Goal: Information Seeking & Learning: Learn about a topic

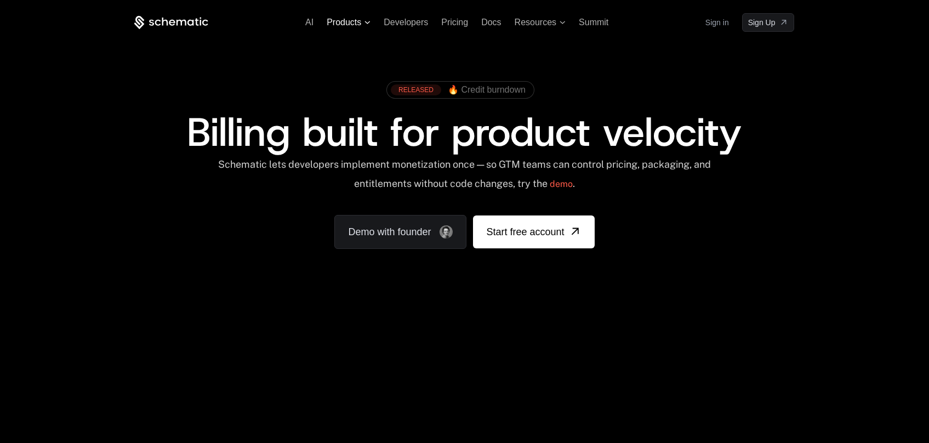
click at [339, 22] on span "Products" at bounding box center [344, 23] width 35 height 10
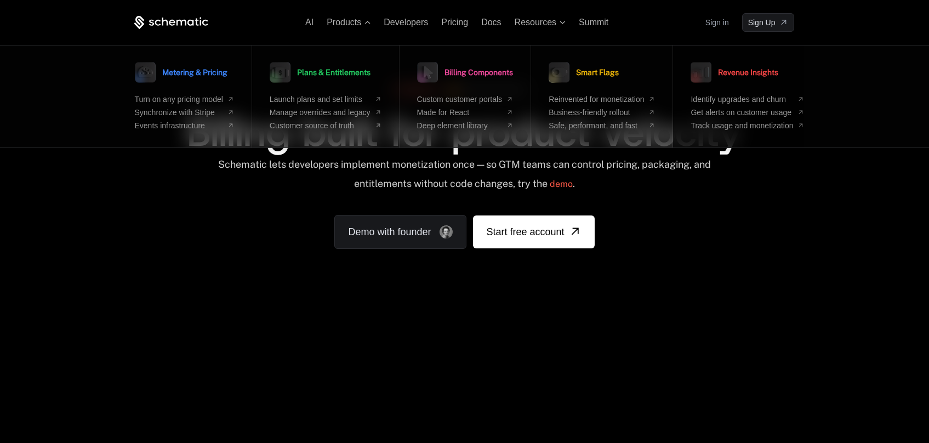
click at [772, 76] on span "Revenue Insights" at bounding box center [748, 73] width 60 height 8
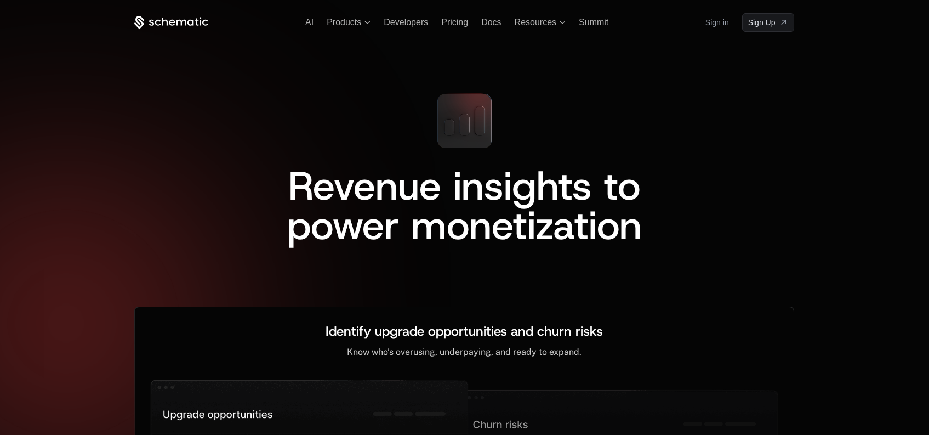
click at [353, 27] on div "AI Products Developers Pricing Docs Resources Summit Sign in Sign Up" at bounding box center [464, 22] width 660 height 19
click at [355, 25] on span "Products" at bounding box center [344, 23] width 35 height 10
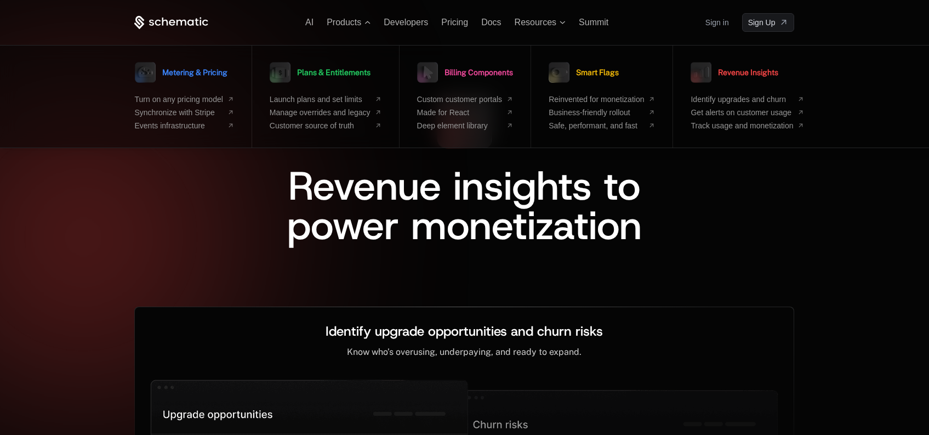
click at [224, 167] on div "Revenue insights to power monetization" at bounding box center [464, 205] width 660 height 79
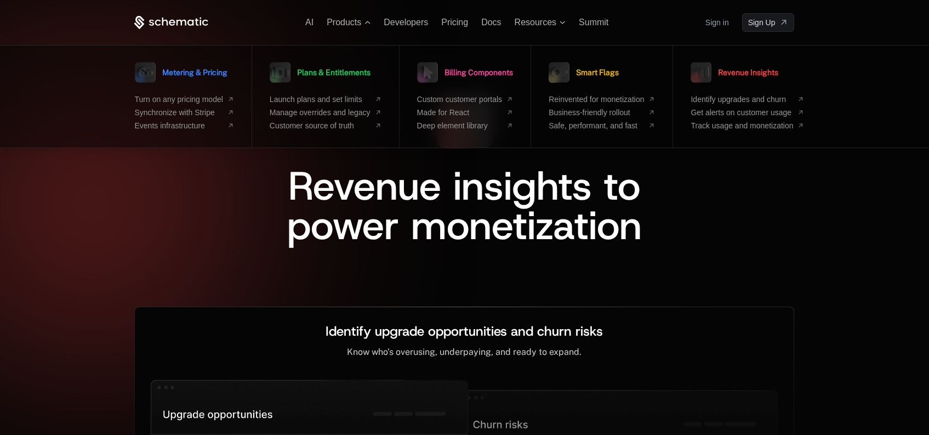
click at [225, 166] on div "Revenue insights to power monetization" at bounding box center [464, 205] width 660 height 79
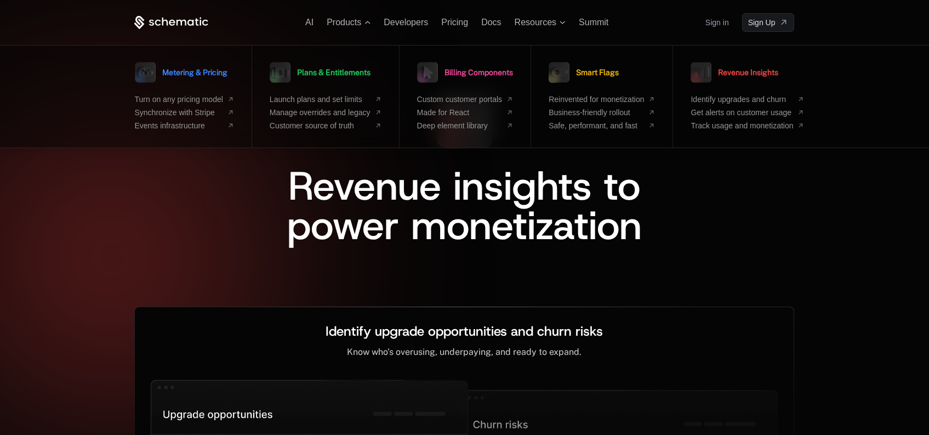
click at [137, 188] on div "Revenue insights to power monetization" at bounding box center [464, 205] width 660 height 79
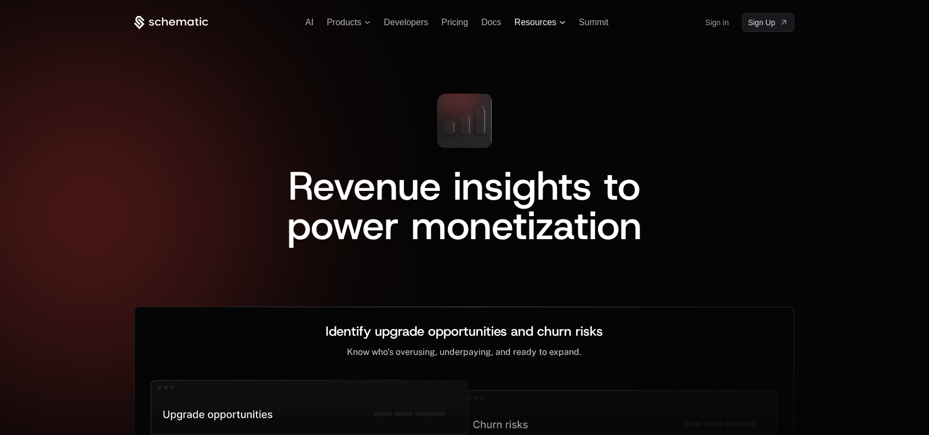
click at [540, 21] on span "Resources" at bounding box center [536, 23] width 42 height 10
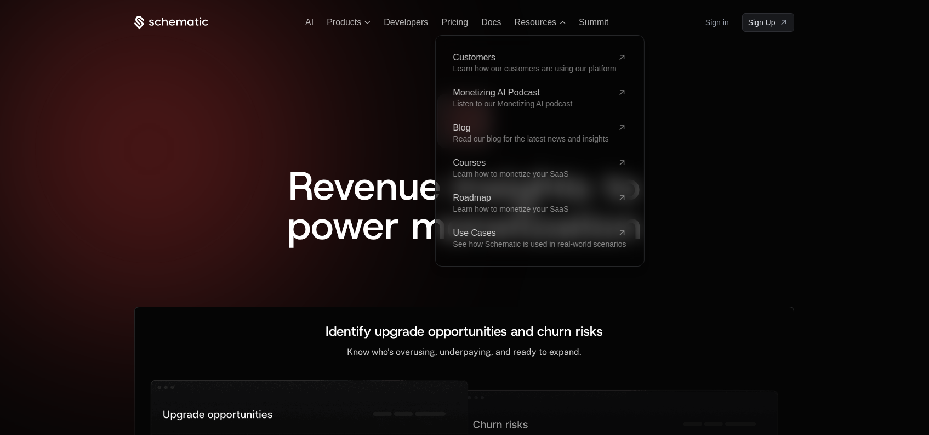
click at [371, 139] on div "Revenue insights to power monetization" at bounding box center [464, 164] width 660 height 161
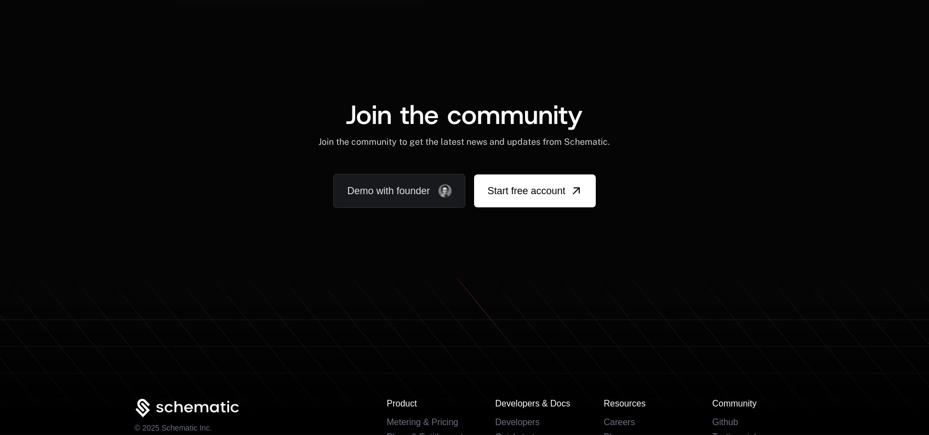
scroll to position [2325, 0]
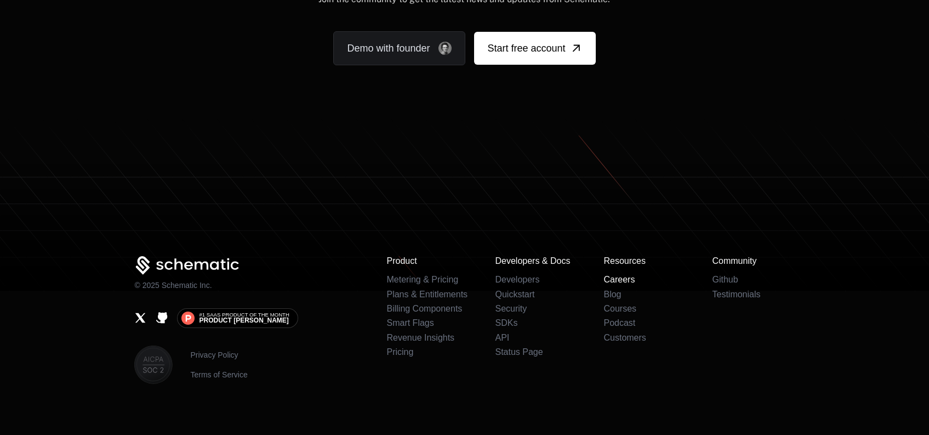
click at [628, 275] on link "Careers" at bounding box center [618, 279] width 31 height 9
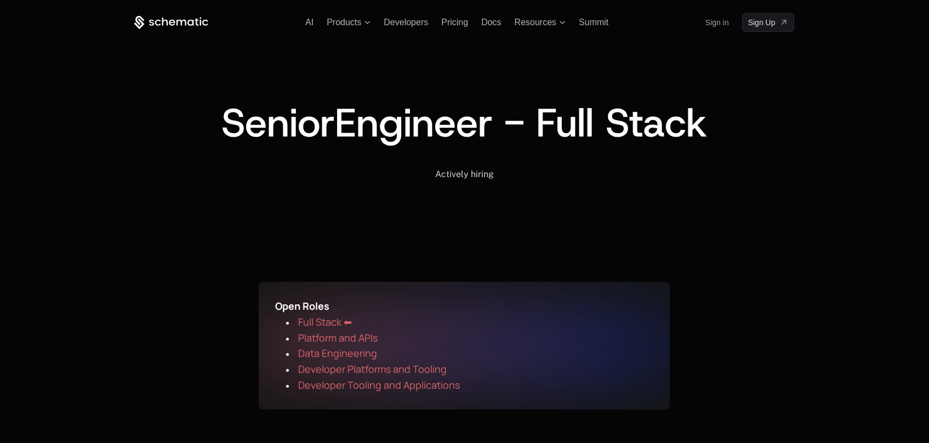
click at [173, 24] on icon at bounding box center [172, 22] width 6 height 6
